Goal: Task Accomplishment & Management: Manage account settings

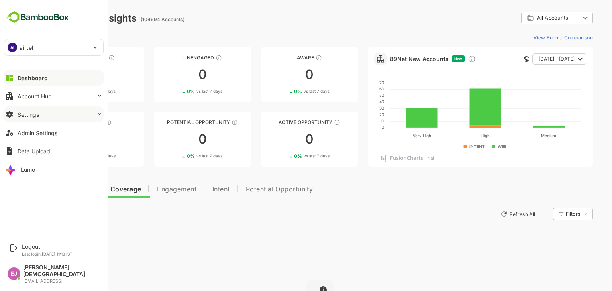
click at [53, 113] on button "Settings" at bounding box center [54, 114] width 100 height 16
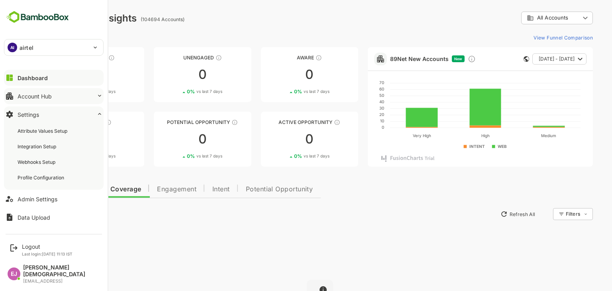
click at [51, 97] on div "Account Hub" at bounding box center [35, 96] width 34 height 7
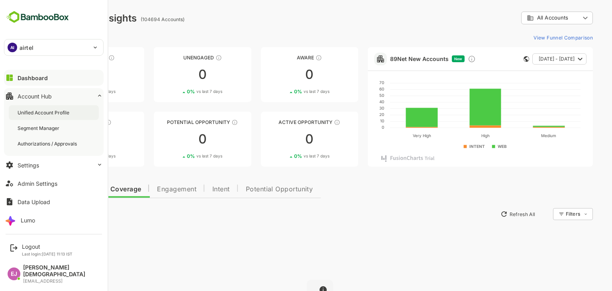
click at [47, 110] on div "Unified Account Profile" at bounding box center [44, 112] width 53 height 7
